Goal: Find specific page/section: Find specific page/section

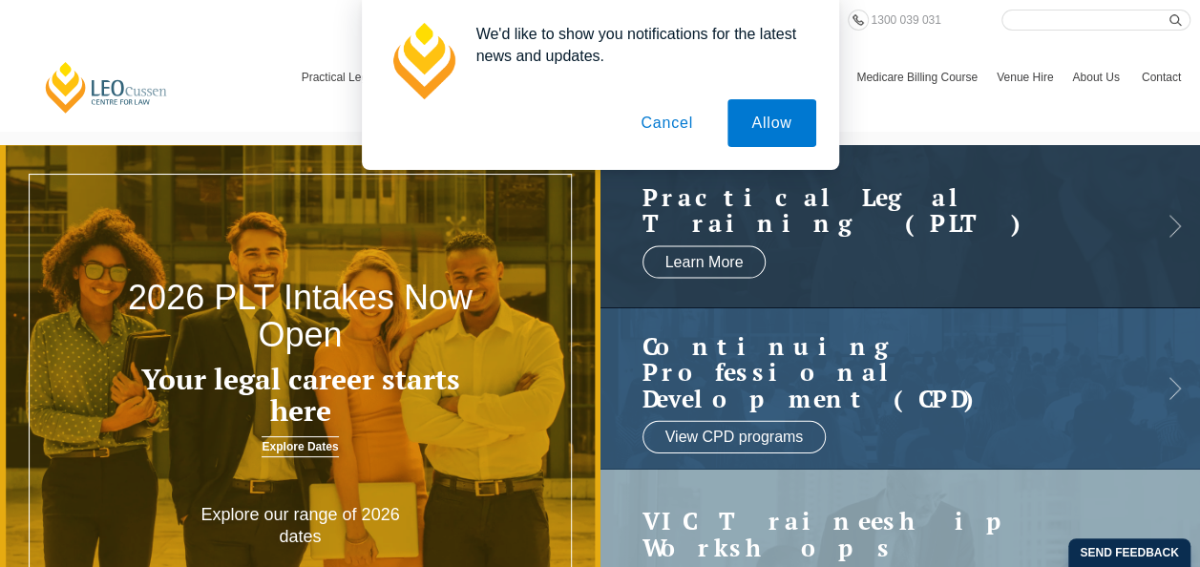
click at [678, 116] on button "Cancel" at bounding box center [667, 123] width 100 height 48
click at [678, 116] on div "We'd like to show you notifications for the latest news and updates. Allow Canc…" at bounding box center [600, 85] width 1200 height 170
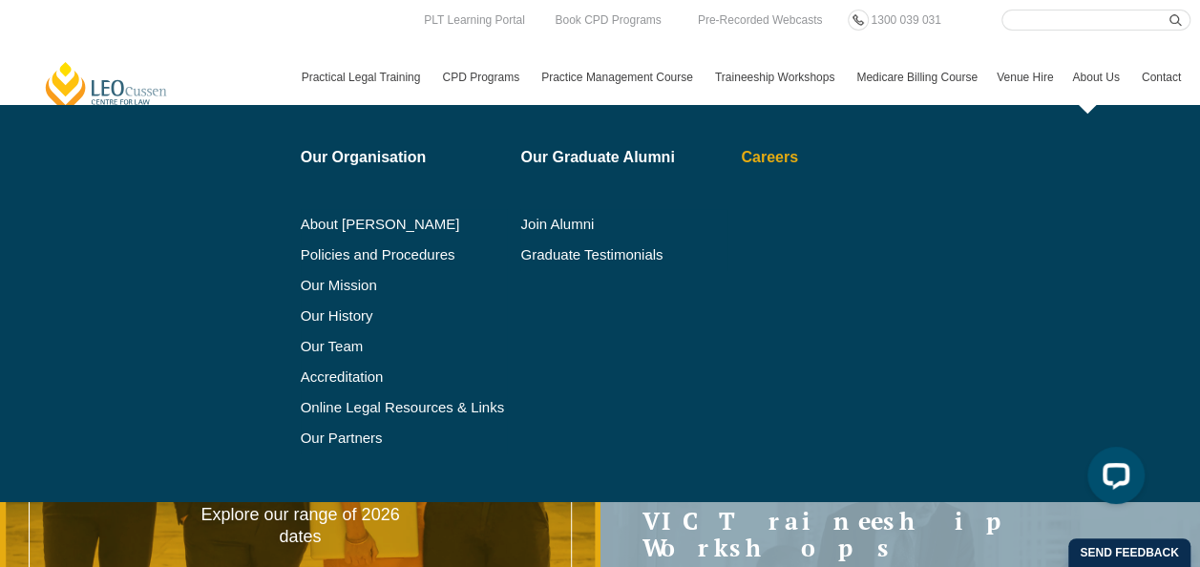
click at [793, 158] on link "Careers" at bounding box center [827, 157] width 173 height 15
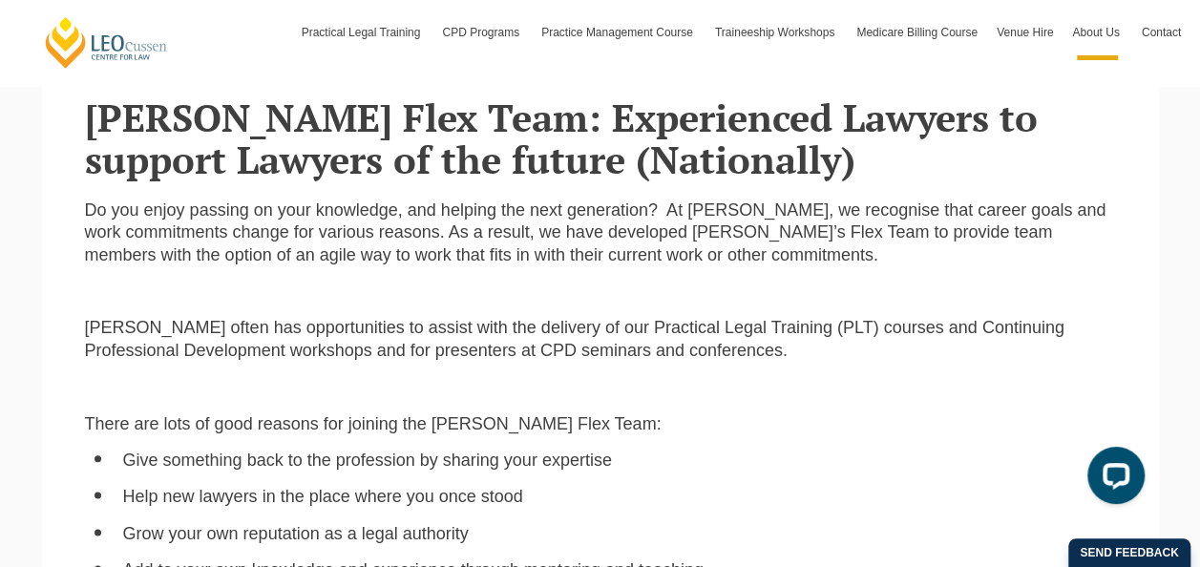
scroll to position [872, 0]
